Goal: Information Seeking & Learning: Learn about a topic

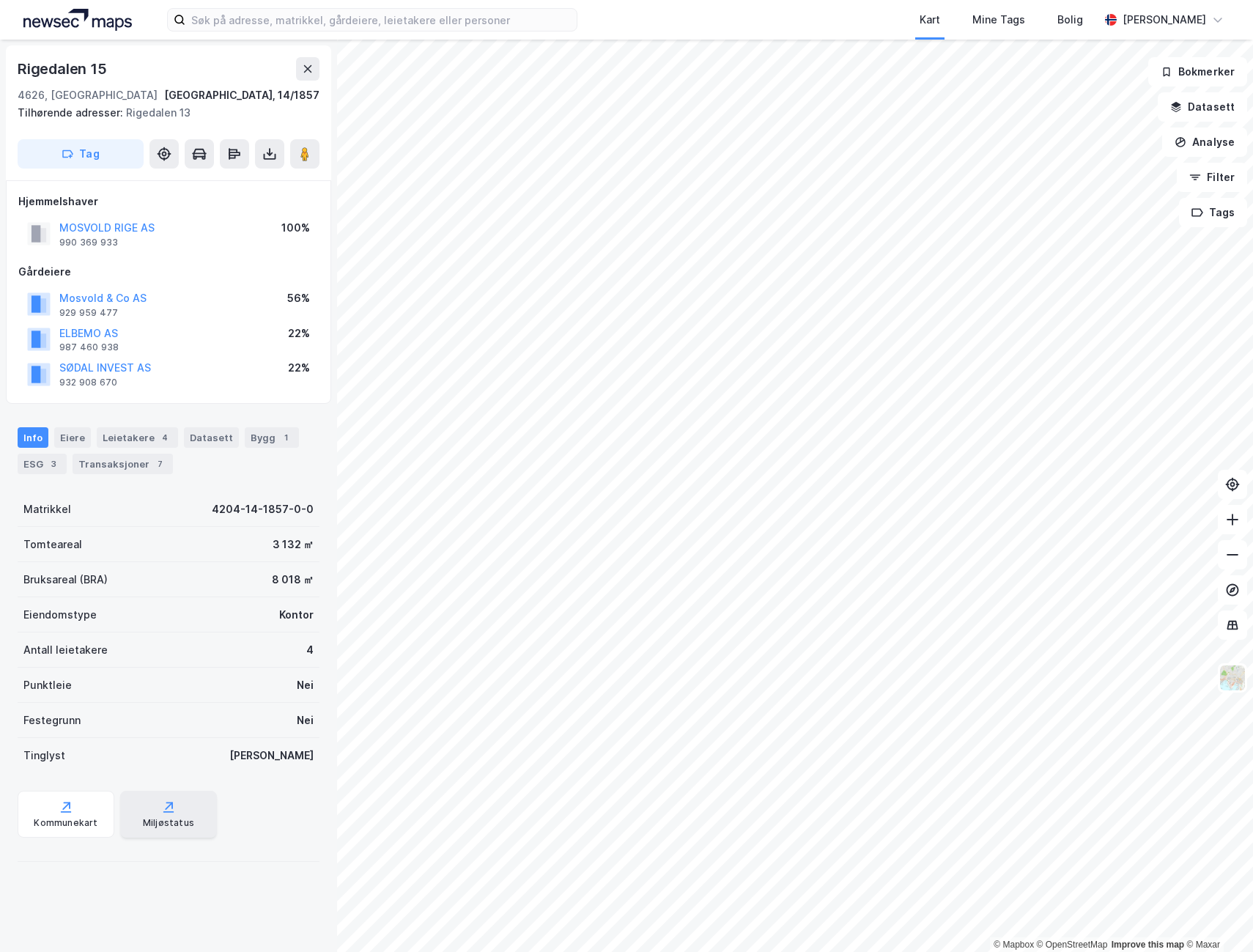
click at [161, 813] on icon at bounding box center [168, 806] width 15 height 15
click at [70, 821] on div "Kommunekart" at bounding box center [65, 823] width 63 height 12
